Goal: Check status: Check status

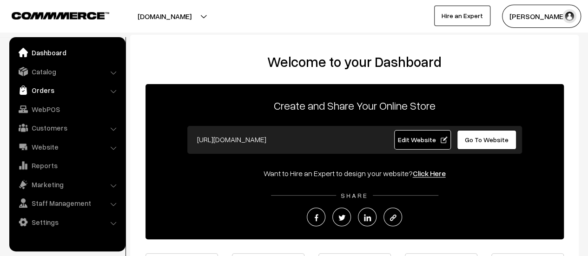
click at [40, 90] on link "Orders" at bounding box center [67, 90] width 111 height 17
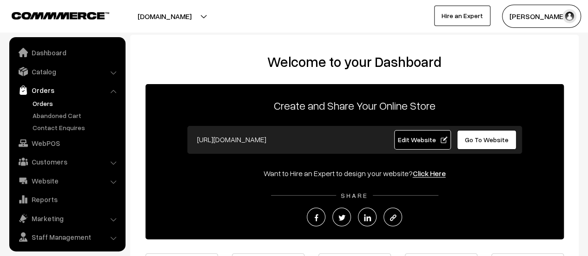
click at [39, 100] on link "Orders" at bounding box center [76, 103] width 92 height 10
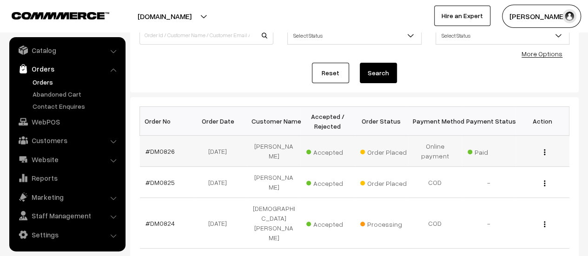
scroll to position [83, 0]
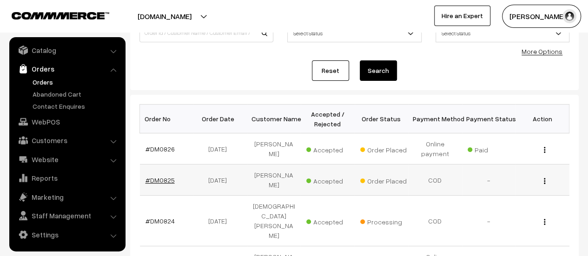
click at [161, 176] on link "#DM0825" at bounding box center [159, 180] width 29 height 8
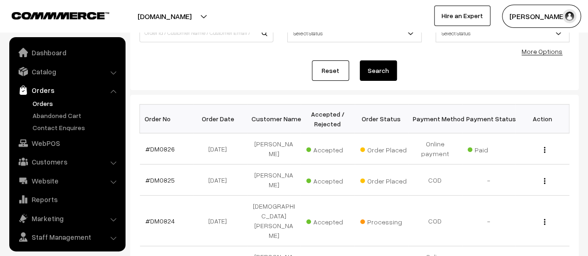
scroll to position [21, 0]
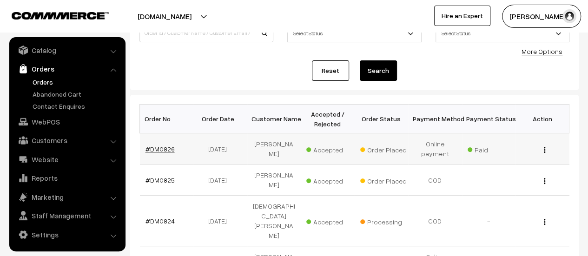
click at [156, 149] on link "#DM0826" at bounding box center [159, 149] width 29 height 8
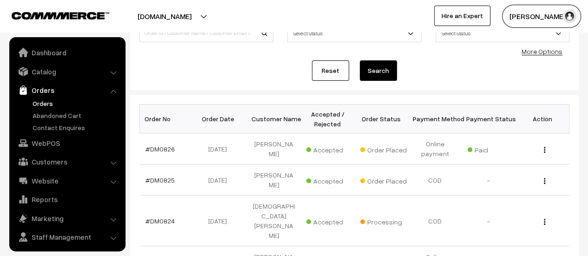
scroll to position [21, 0]
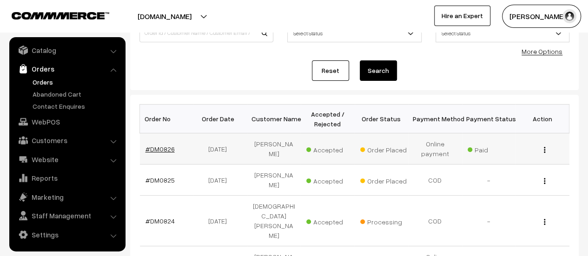
click at [164, 149] on link "#DM0826" at bounding box center [159, 149] width 29 height 8
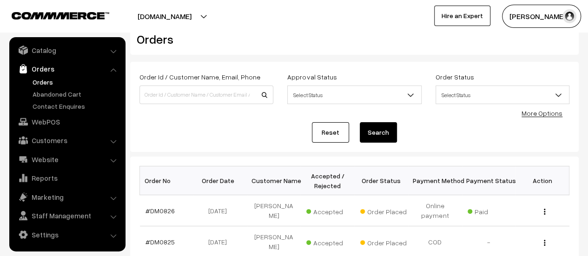
scroll to position [5, 0]
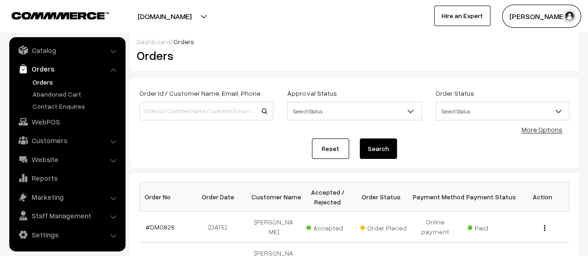
click at [551, 129] on link "More Options" at bounding box center [541, 129] width 41 height 8
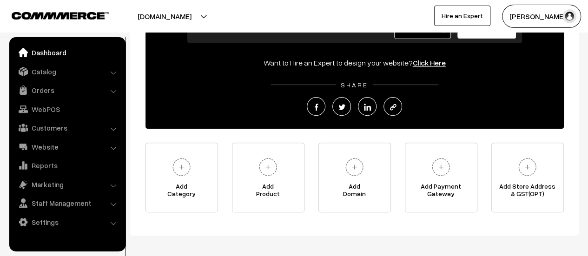
scroll to position [150, 0]
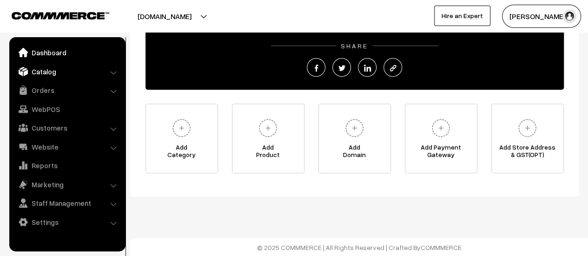
click at [50, 71] on link "Catalog" at bounding box center [67, 71] width 111 height 17
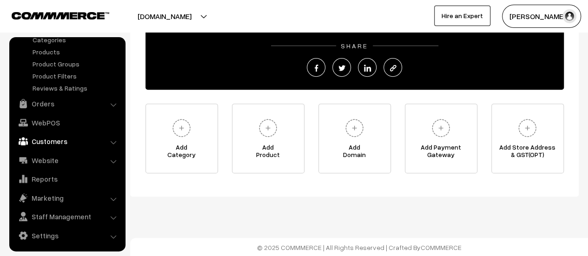
scroll to position [46, 0]
click at [45, 178] on link "Reports" at bounding box center [67, 178] width 111 height 17
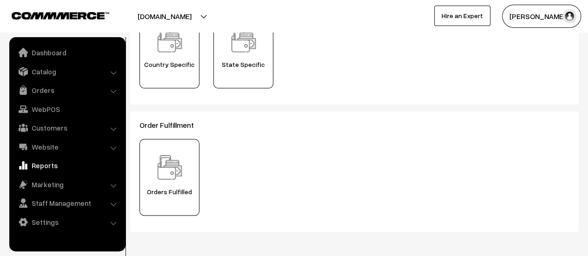
scroll to position [363, 0]
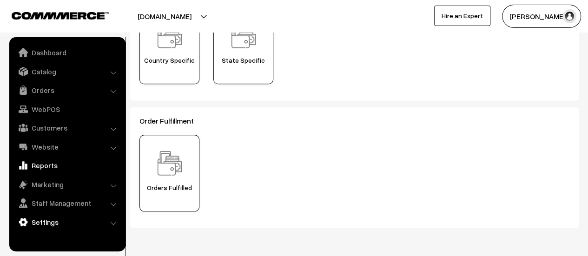
click at [40, 219] on link "Settings" at bounding box center [67, 222] width 111 height 17
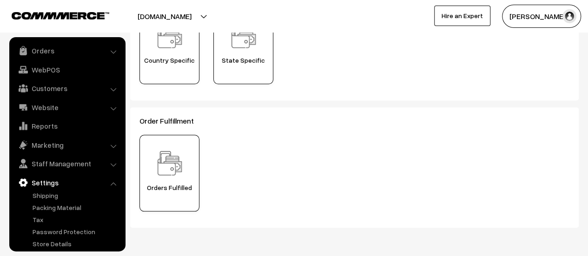
scroll to position [58, 0]
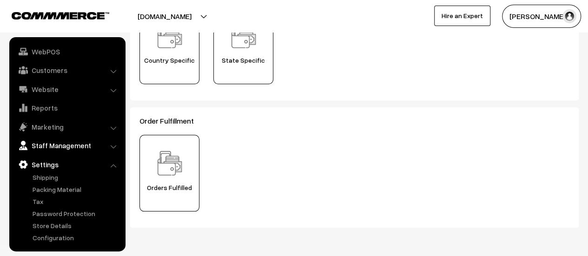
click at [46, 142] on link "Staff Management" at bounding box center [67, 145] width 111 height 17
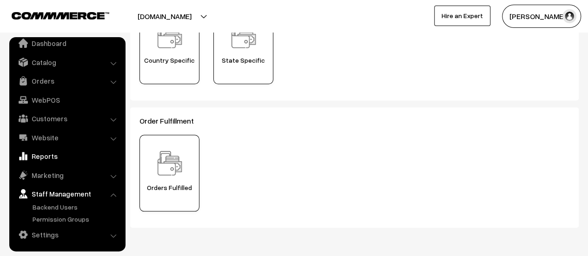
click at [41, 153] on link "Reports" at bounding box center [67, 156] width 111 height 17
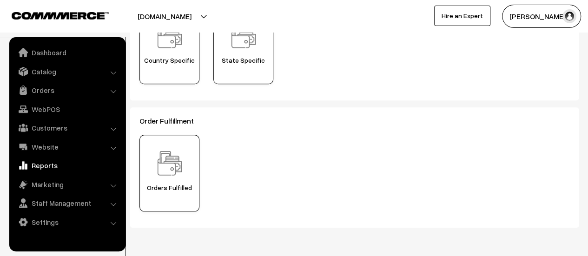
scroll to position [0, 0]
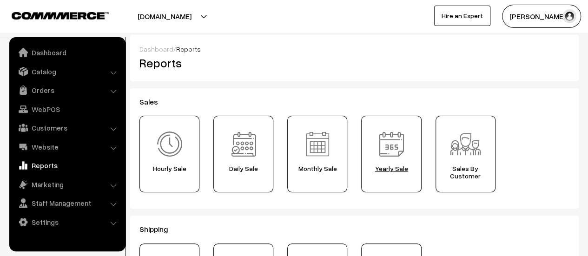
click at [393, 161] on div "Yearly Sale" at bounding box center [391, 154] width 60 height 77
click at [467, 151] on img at bounding box center [465, 144] width 33 height 33
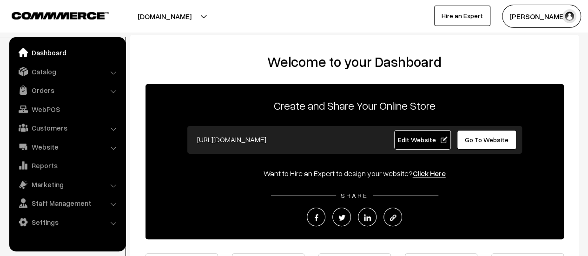
click at [42, 89] on link "Orders" at bounding box center [67, 90] width 111 height 17
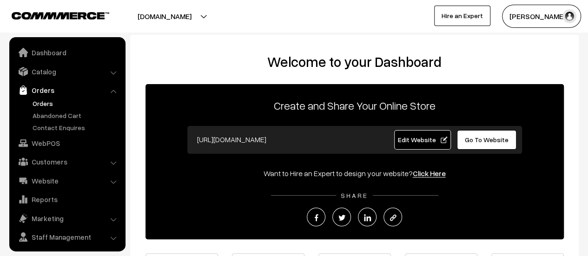
click at [45, 100] on link "Orders" at bounding box center [76, 103] width 92 height 10
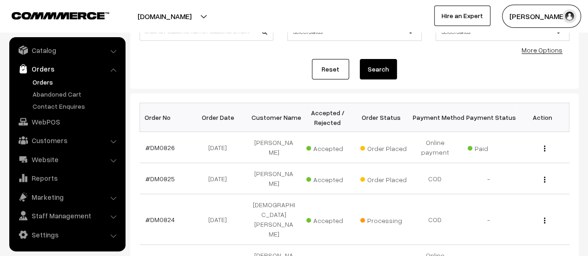
scroll to position [88, 0]
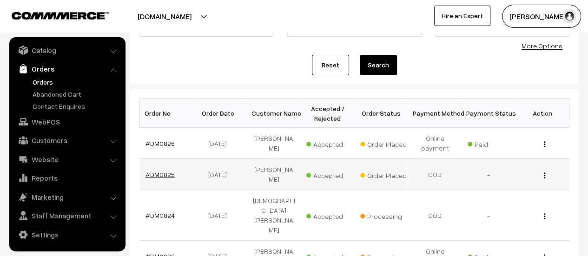
click at [157, 174] on link "#DM0825" at bounding box center [159, 174] width 29 height 8
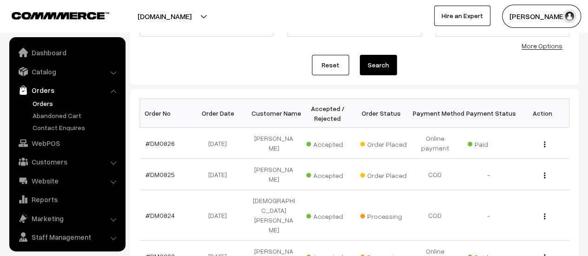
scroll to position [21, 0]
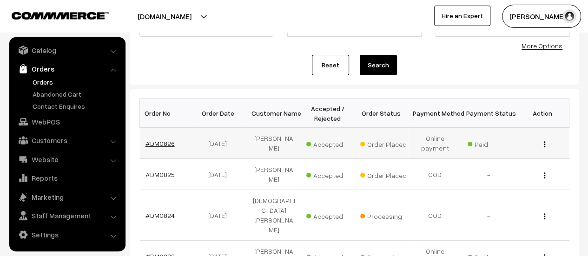
click at [166, 142] on link "#DM0826" at bounding box center [159, 143] width 29 height 8
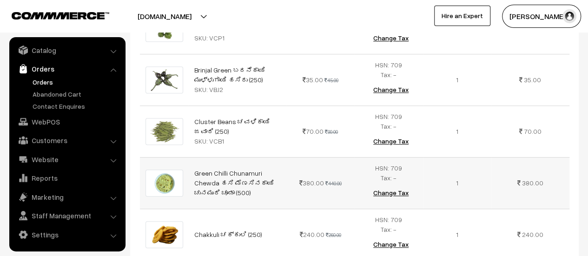
scroll to position [354, 0]
